Goal: Complete application form: Complete application form

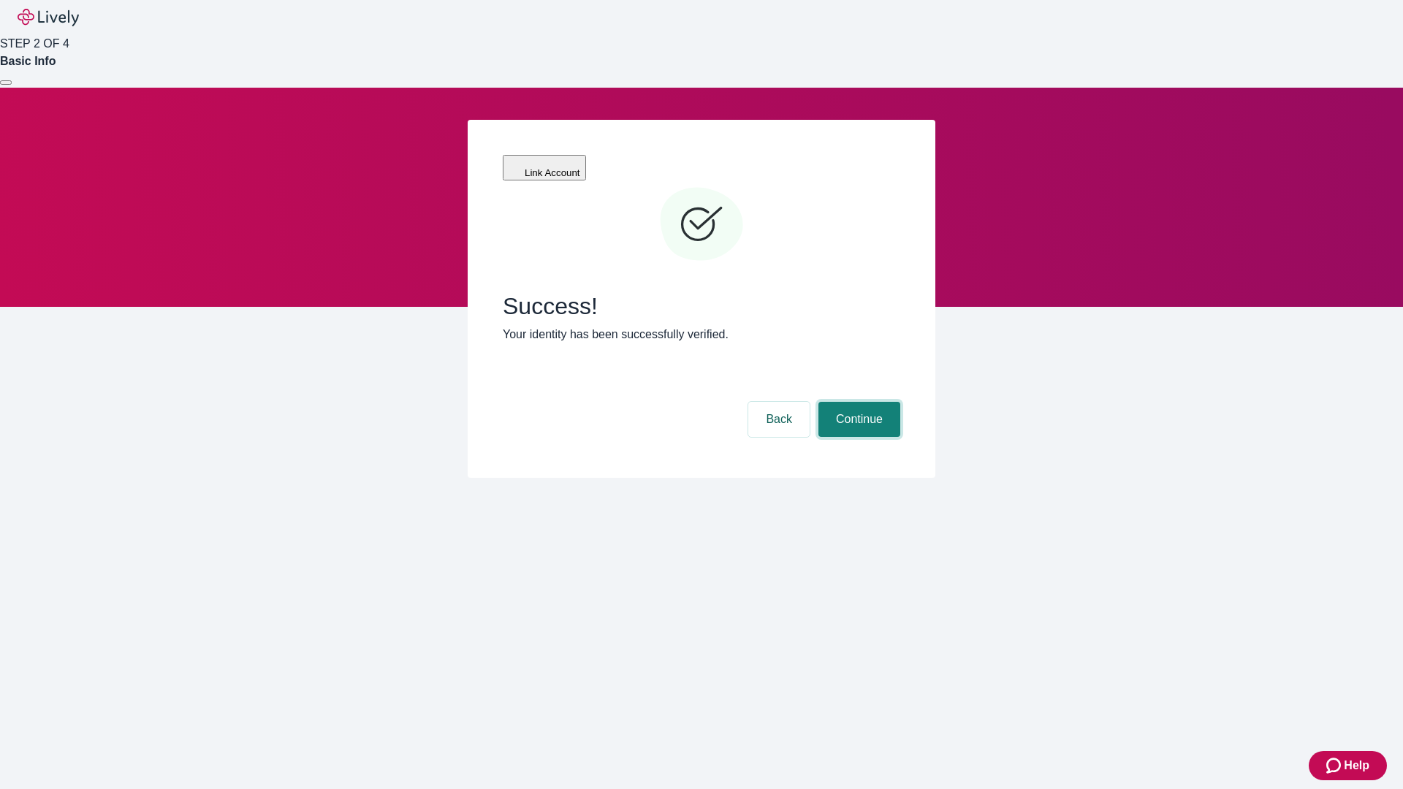
click at [857, 402] on button "Continue" at bounding box center [859, 419] width 82 height 35
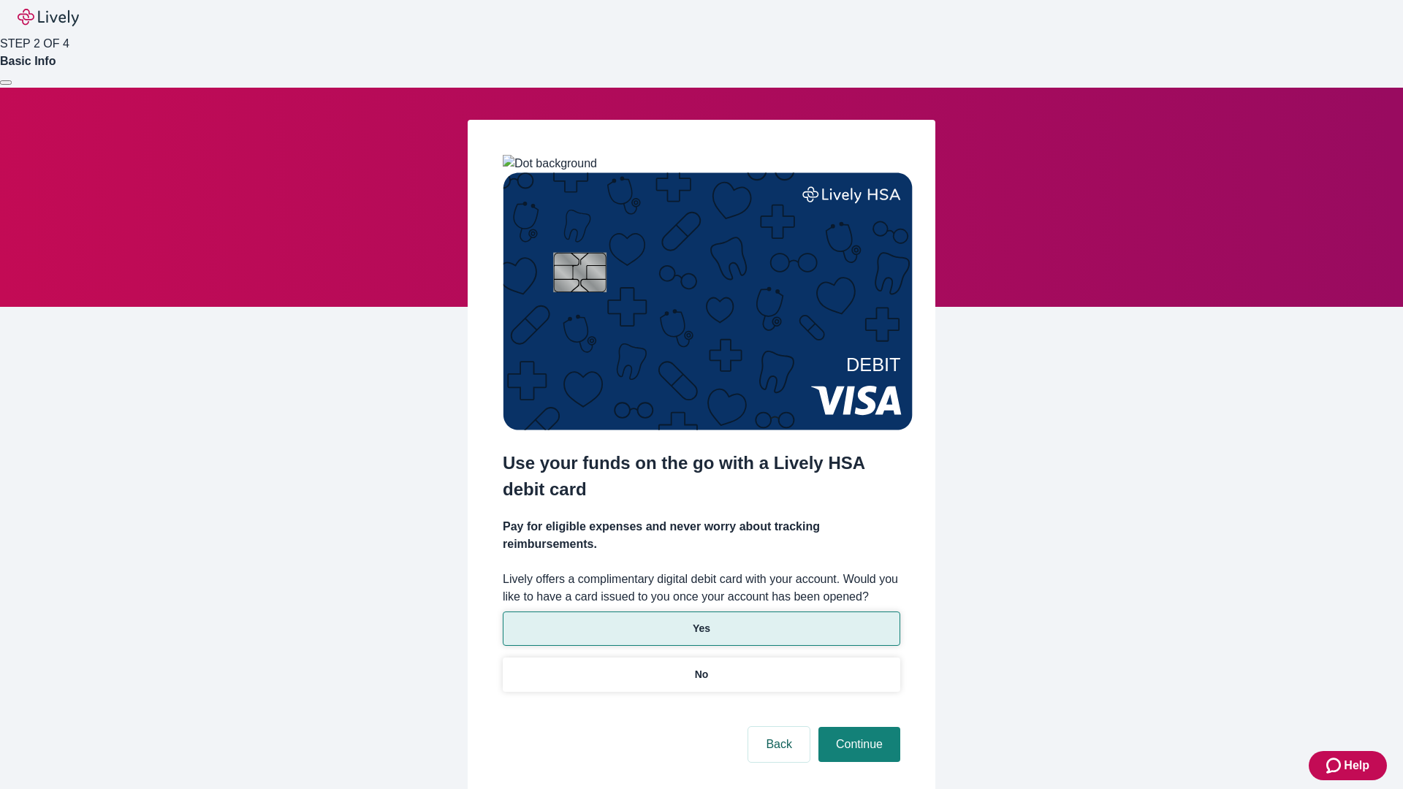
click at [701, 621] on p "Yes" at bounding box center [702, 628] width 18 height 15
click at [857, 727] on button "Continue" at bounding box center [859, 744] width 82 height 35
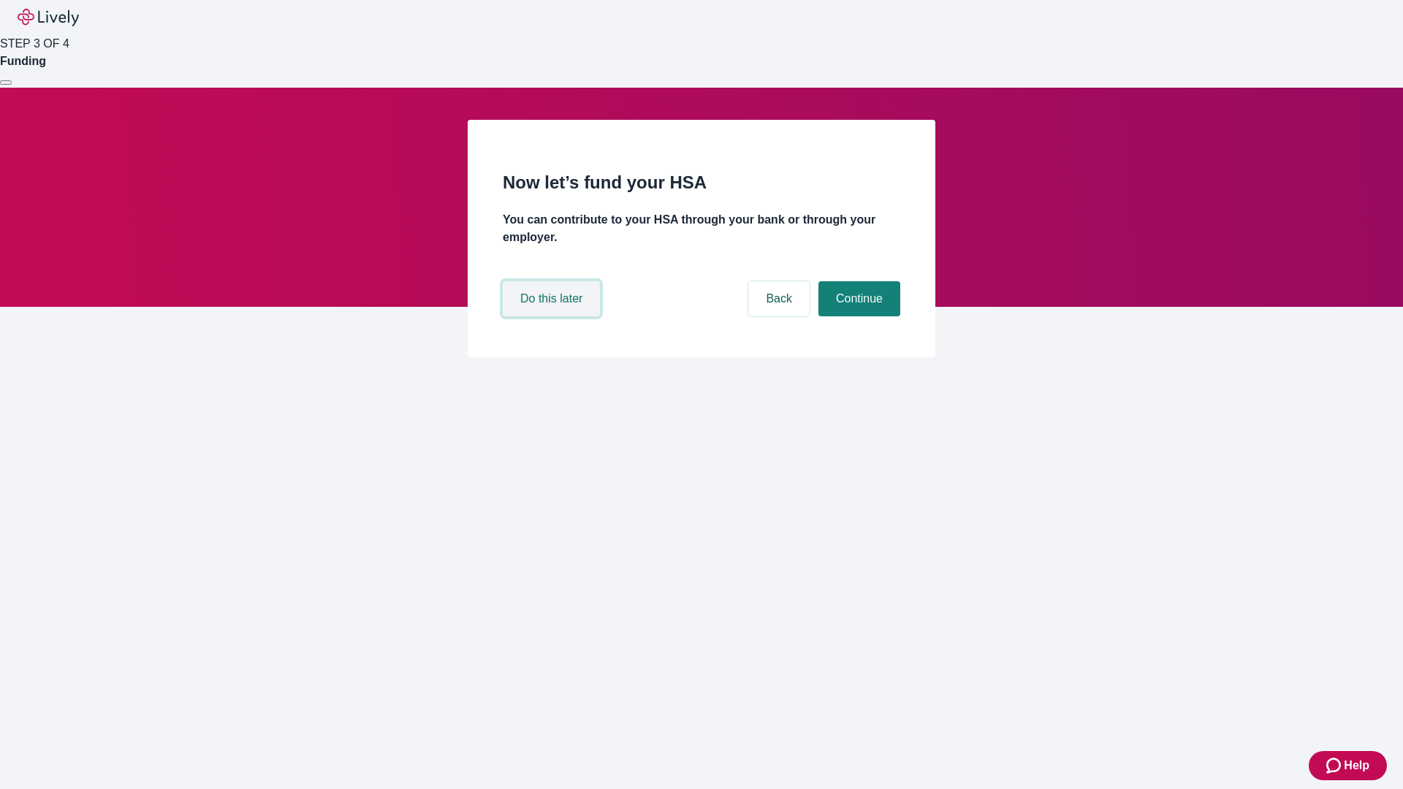
click at [553, 316] on button "Do this later" at bounding box center [551, 298] width 97 height 35
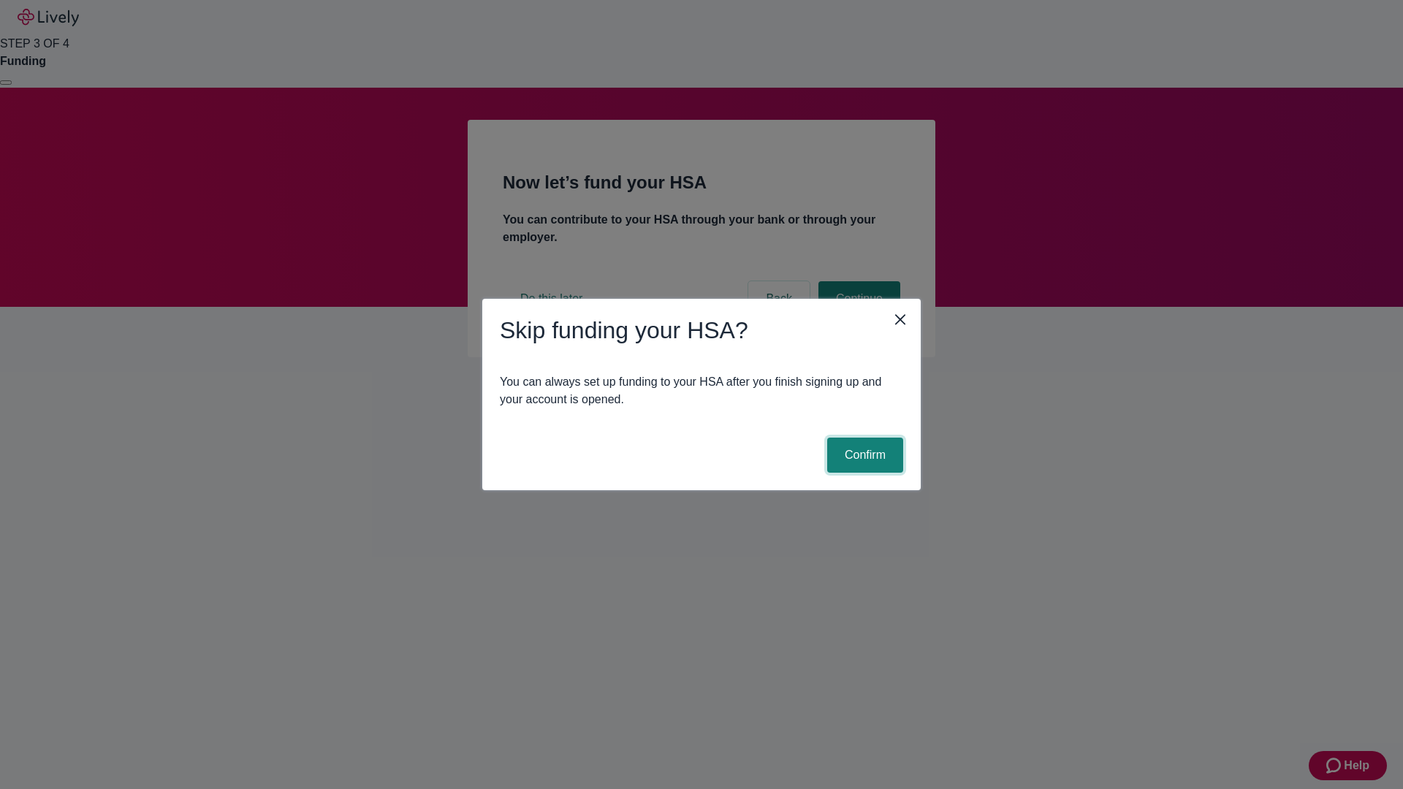
click at [863, 455] on button "Confirm" at bounding box center [865, 455] width 76 height 35
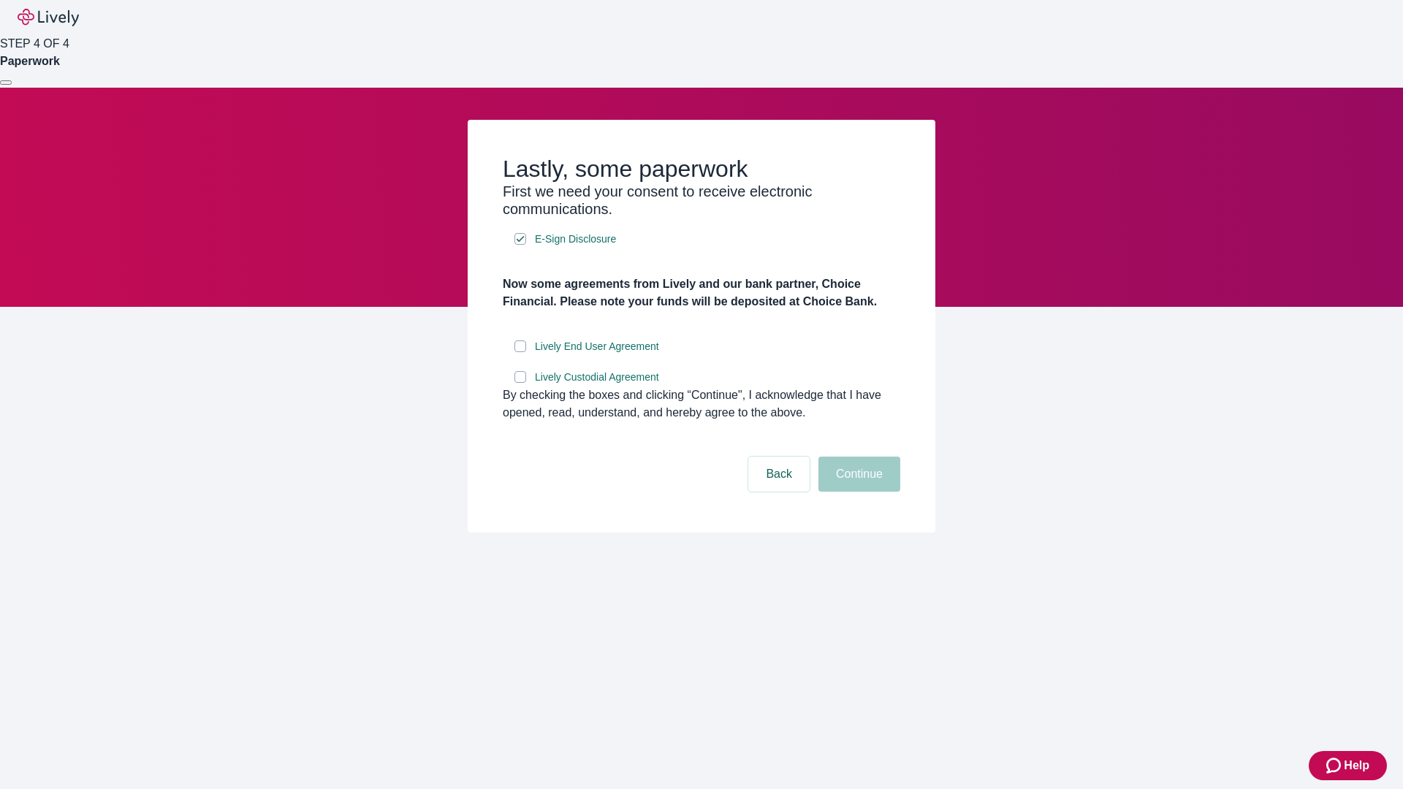
click at [520, 352] on input "Lively End User Agreement" at bounding box center [520, 346] width 12 height 12
checkbox input "true"
click at [520, 383] on input "Lively Custodial Agreement" at bounding box center [520, 377] width 12 height 12
checkbox input "true"
click at [857, 492] on button "Continue" at bounding box center [859, 474] width 82 height 35
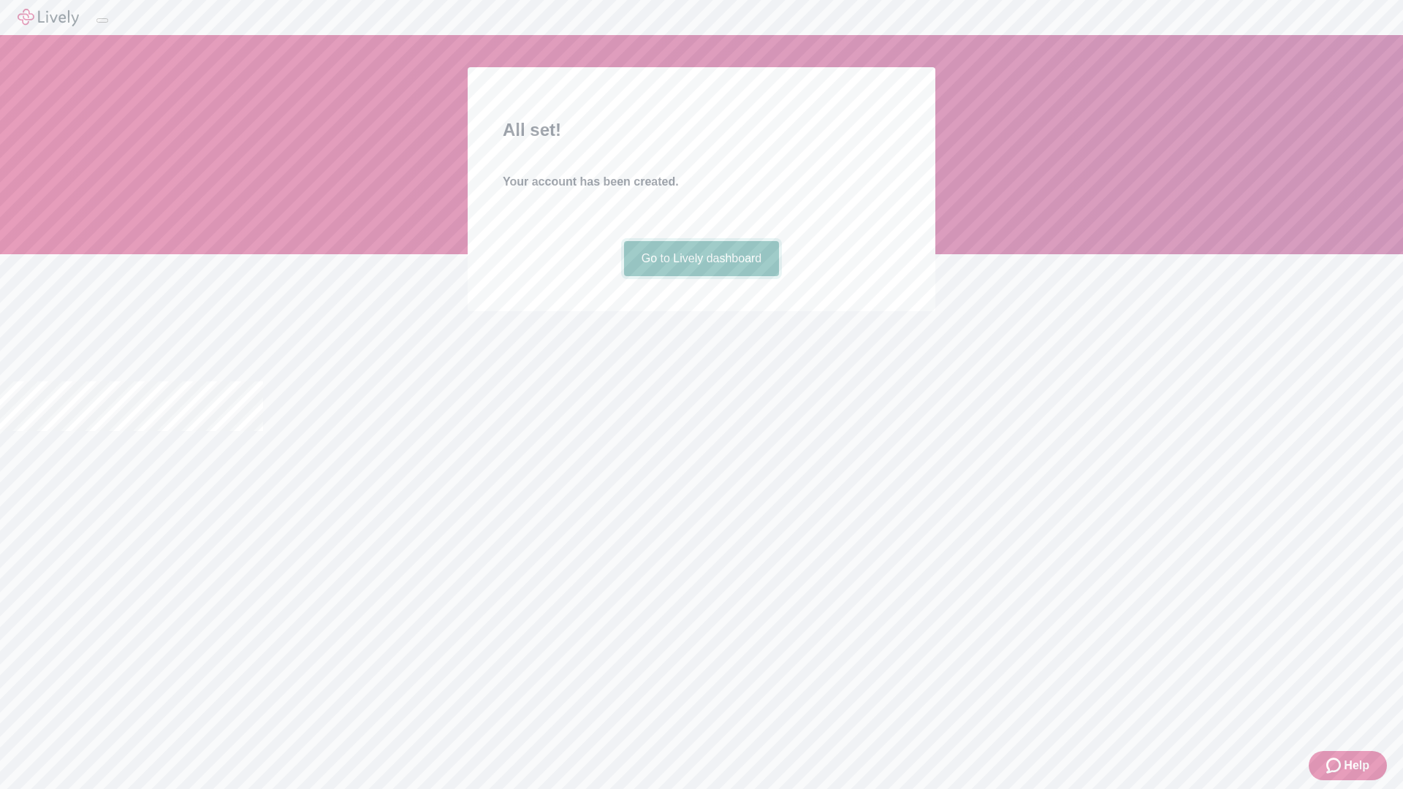
click at [701, 276] on link "Go to Lively dashboard" at bounding box center [702, 258] width 156 height 35
